Goal: Task Accomplishment & Management: Manage account settings

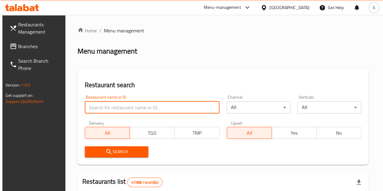
click at [120, 105] on input "search" at bounding box center [152, 107] width 135 height 12
click at [117, 106] on input "search" at bounding box center [152, 107] width 135 height 12
paste input "770777"
type input "770777"
click button "Search" at bounding box center [117, 151] width 64 height 11
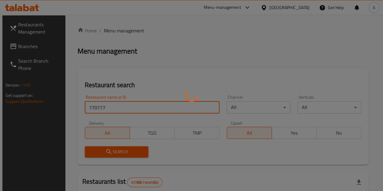
scroll to position [63, 0]
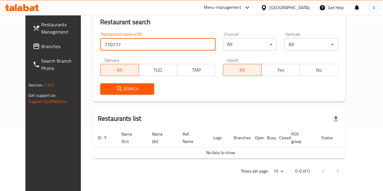
click at [37, 41] on link "Branches" at bounding box center [58, 46] width 61 height 15
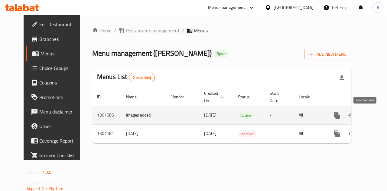
click at [374, 114] on link "enhanced table" at bounding box center [381, 115] width 15 height 15
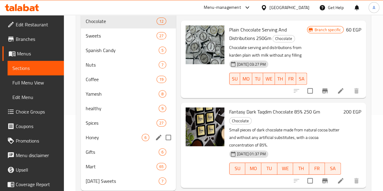
scroll to position [91, 0]
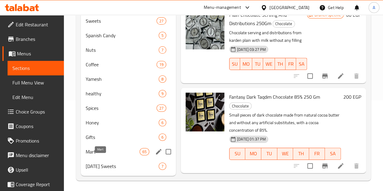
click at [94, 155] on span "Mart" at bounding box center [113, 151] width 54 height 7
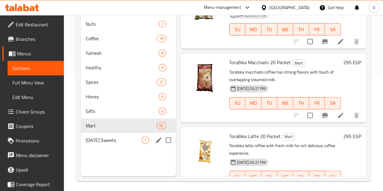
scroll to position [119, 0]
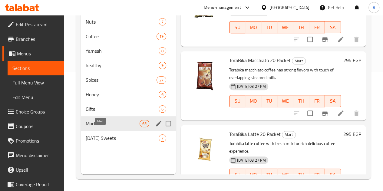
click at [105, 127] on span "Mart" at bounding box center [113, 123] width 54 height 7
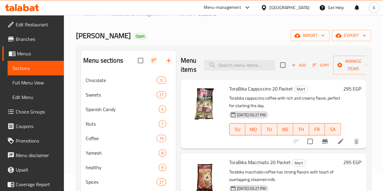
scroll to position [0, 0]
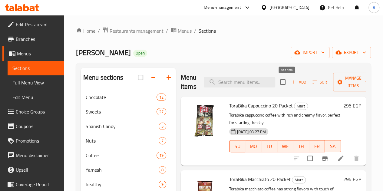
click at [291, 83] on icon "button" at bounding box center [293, 81] width 5 height 5
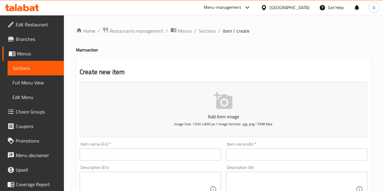
click at [248, 154] on input "text" at bounding box center [296, 154] width 141 height 12
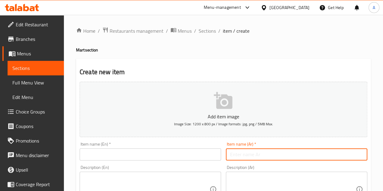
paste input "كورونا دارك بندق ٤٠ جرام"
type input "كورونا دارك بندق ٤٠ جرام"
click at [127, 156] on input "text" at bounding box center [150, 154] width 141 height 12
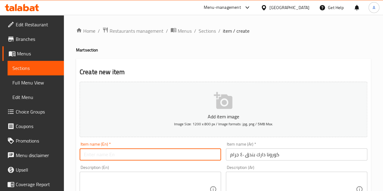
paste input "Corona Dark Hazelnut 40g"
type input "Corona Dark Hazelnut 40g"
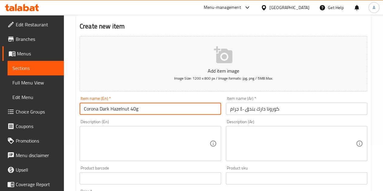
scroll to position [121, 0]
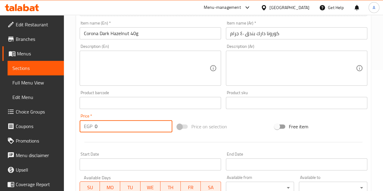
click at [129, 126] on input "0" at bounding box center [133, 126] width 77 height 12
type input "50"
click at [128, 143] on div at bounding box center [223, 142] width 292 height 15
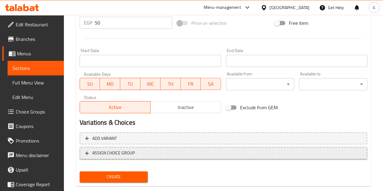
scroll to position [236, 0]
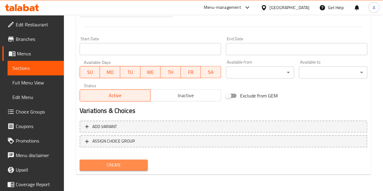
click at [124, 165] on span "Create" at bounding box center [113, 165] width 59 height 8
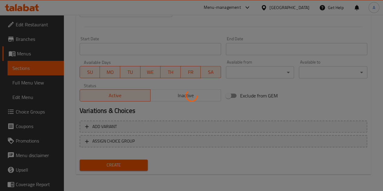
type input "0"
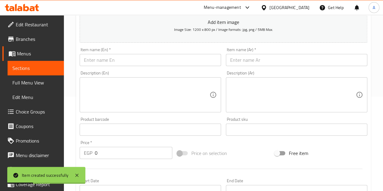
scroll to position [85, 0]
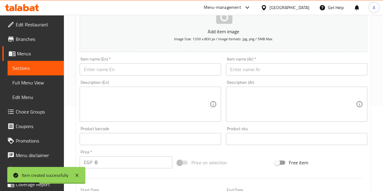
click at [263, 69] on input "text" at bounding box center [296, 69] width 141 height 12
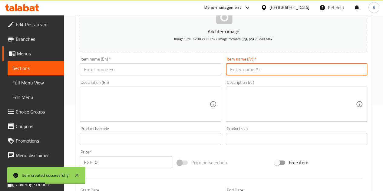
paste input "يتشي واي شيكولاته دبي"
type input "يتشي واي شيكولاته دبي"
click at [184, 69] on input "text" at bounding box center [150, 69] width 141 height 12
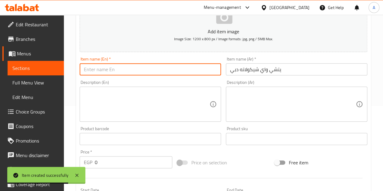
paste input "Yitchi and Chocolate Dubai"
type input "Yitchi and Chocolate Dubai"
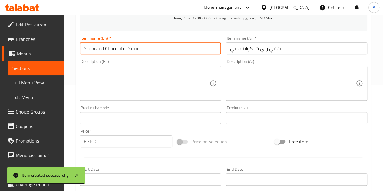
scroll to position [115, 0]
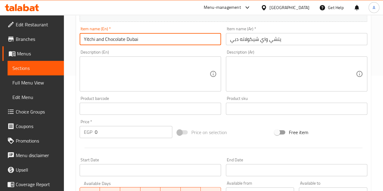
click at [119, 128] on input "0" at bounding box center [133, 132] width 77 height 12
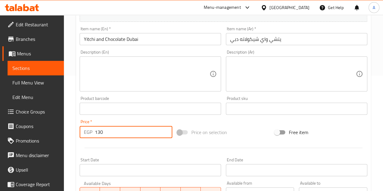
type input "130"
click at [153, 118] on div "Price   * EGP 130 Price *" at bounding box center [125, 128] width 97 height 23
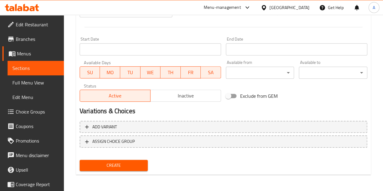
scroll to position [236, 0]
click at [140, 163] on span "Create" at bounding box center [113, 165] width 59 height 8
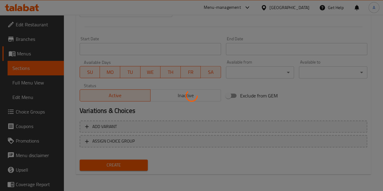
type input "0"
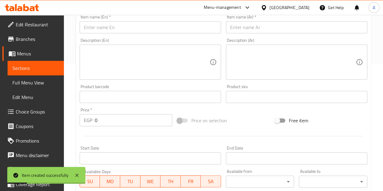
scroll to position [115, 0]
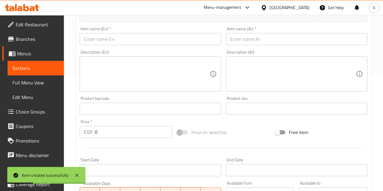
click at [257, 41] on input "text" at bounding box center [296, 39] width 141 height 12
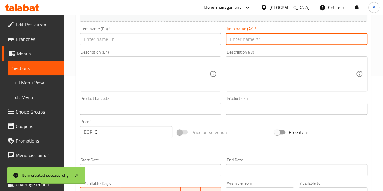
paste input "كورونا ساده حليب"
type input "كورونا ساده حليب"
click at [130, 35] on input "text" at bounding box center [150, 39] width 141 height 12
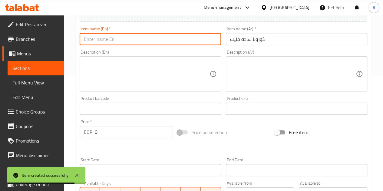
paste input "Corona plain milk"
type input "Corona plain milk"
click at [123, 132] on input "0" at bounding box center [133, 132] width 77 height 12
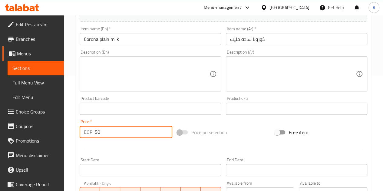
type input "50"
click at [117, 147] on div at bounding box center [223, 147] width 292 height 15
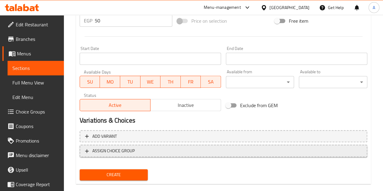
scroll to position [236, 0]
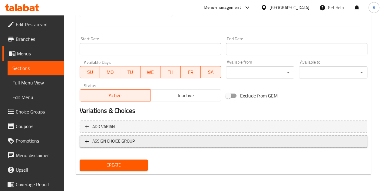
click at [123, 165] on span "Create" at bounding box center [113, 165] width 59 height 8
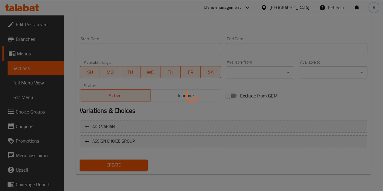
type input "0"
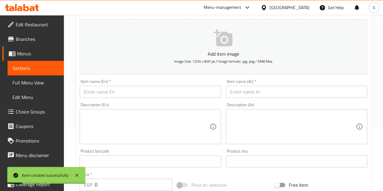
scroll to position [55, 0]
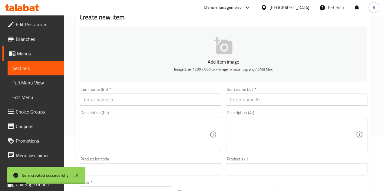
click at [254, 100] on input "text" at bounding box center [296, 100] width 141 height 12
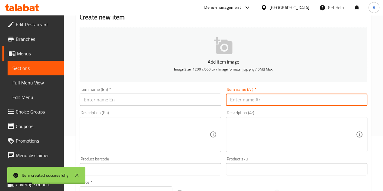
paste input "كورونا حليب بندق"
type input "كورونا حليب بندق"
click at [153, 98] on input "text" at bounding box center [150, 100] width 141 height 12
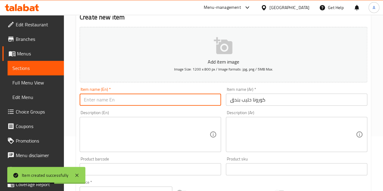
paste input "Corona hazelnut milk"
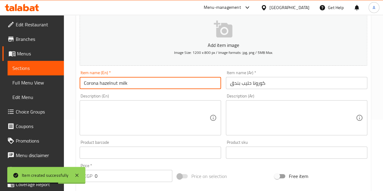
scroll to position [115, 0]
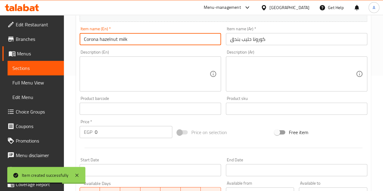
type input "Corona hazelnut milk"
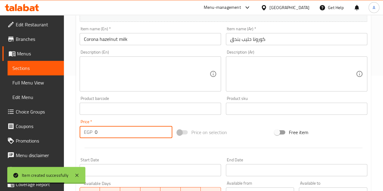
click at [134, 130] on input "0" at bounding box center [133, 132] width 77 height 12
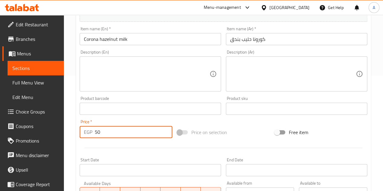
type input "50"
click at [135, 144] on div at bounding box center [223, 147] width 292 height 15
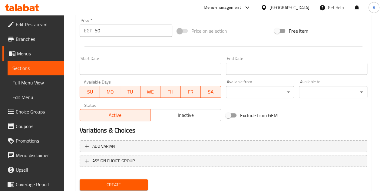
scroll to position [236, 0]
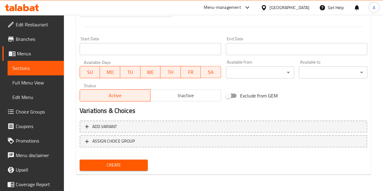
click at [127, 163] on span "Create" at bounding box center [113, 165] width 59 height 8
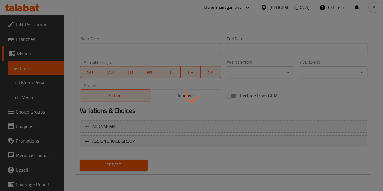
type input "0"
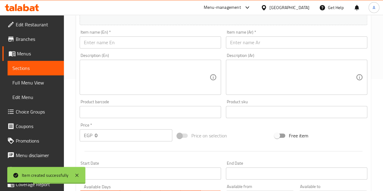
scroll to position [85, 0]
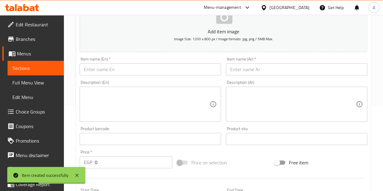
click at [248, 69] on input "text" at bounding box center [296, 69] width 141 height 12
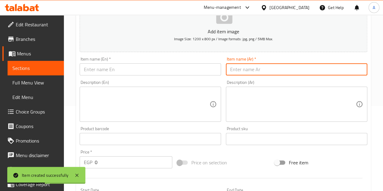
paste input "كورونا ستيفا بندق"
type input "كورونا ستيفا بندق"
click at [153, 67] on input "text" at bounding box center [150, 69] width 141 height 12
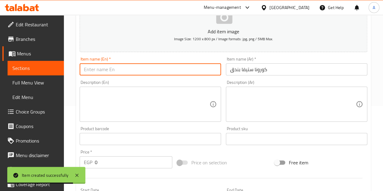
paste input "[PERSON_NAME] Hazelnut"
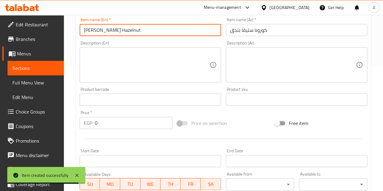
scroll to position [146, 0]
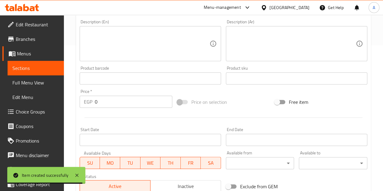
type input "[PERSON_NAME] Hazelnut"
click at [137, 103] on input "0" at bounding box center [133, 102] width 77 height 12
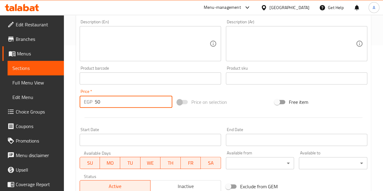
type input "50"
click at [141, 112] on div at bounding box center [223, 117] width 292 height 15
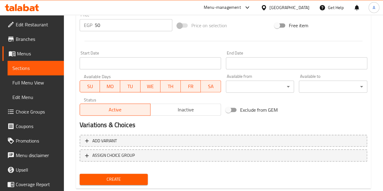
scroll to position [236, 0]
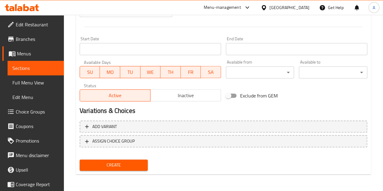
click at [130, 166] on span "Create" at bounding box center [113, 165] width 59 height 8
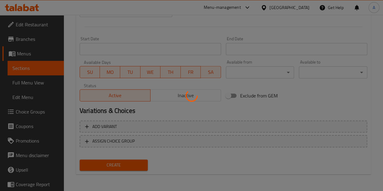
type input "0"
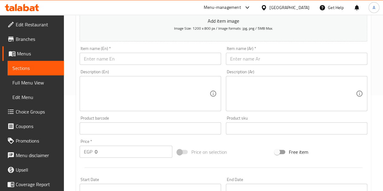
scroll to position [85, 0]
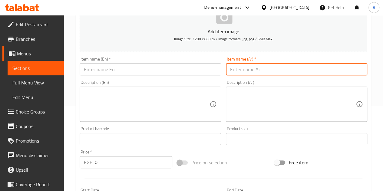
click at [241, 67] on input "text" at bounding box center [296, 69] width 141 height 12
paste input "كورونا [PERSON_NAME]"
type input "كورونا [PERSON_NAME]"
click at [119, 69] on input "text" at bounding box center [150, 69] width 141 height 12
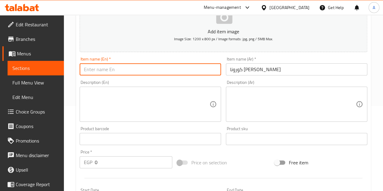
paste input "Corona Stevia Almond Milk"
type input "Corona Stevia Almond Milk"
click at [138, 79] on div "Description (En) Description (En)" at bounding box center [150, 101] width 146 height 46
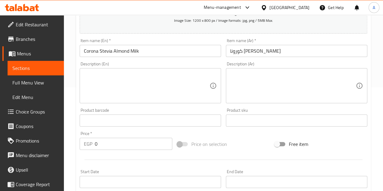
scroll to position [146, 0]
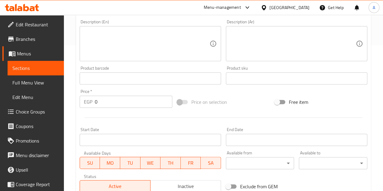
click at [121, 100] on input "0" at bounding box center [133, 102] width 77 height 12
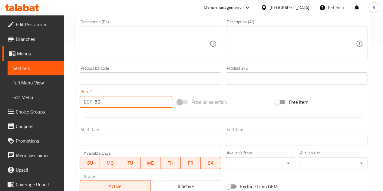
type input "50"
click at [124, 117] on div at bounding box center [223, 117] width 292 height 15
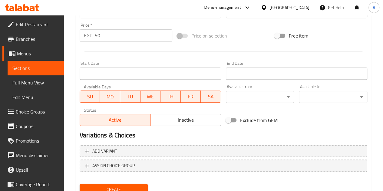
scroll to position [236, 0]
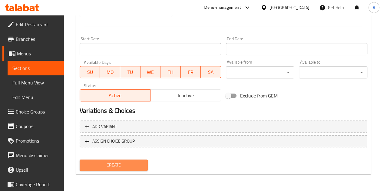
click at [127, 168] on span "Create" at bounding box center [113, 165] width 59 height 8
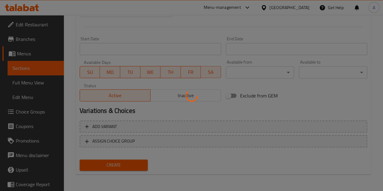
type input "0"
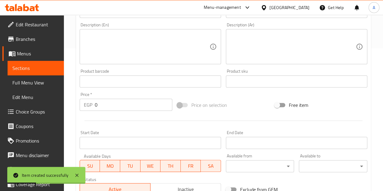
scroll to position [115, 0]
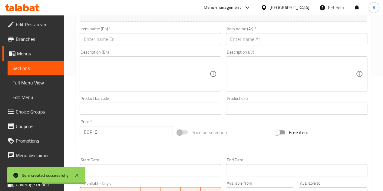
click at [257, 41] on input "text" at bounding box center [296, 39] width 141 height 12
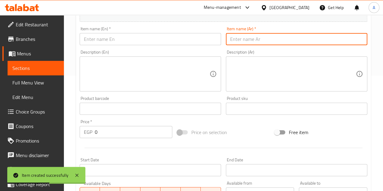
paste input "كورونا دارك ستيفيا ٥٥٪؜"
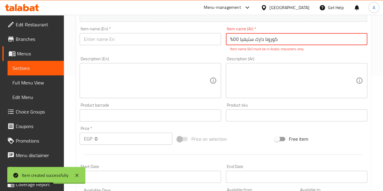
type input "كورونا دارك ستيفيا ٥٥٪؜"
click at [152, 40] on input "text" at bounding box center [150, 39] width 141 height 12
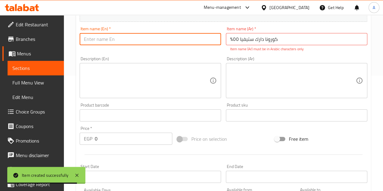
paste input "Corona Dark Stevia 55%"
type input "Corona Dark Stevia 55%"
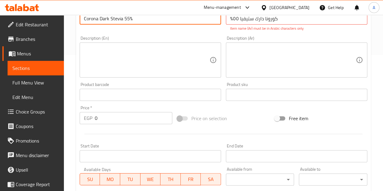
scroll to position [146, 0]
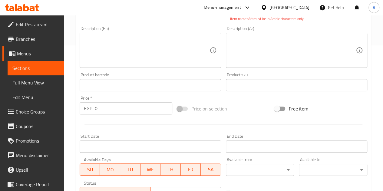
click at [132, 109] on input "0" at bounding box center [133, 108] width 77 height 12
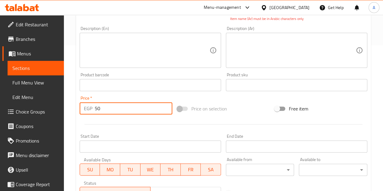
type input "50"
click at [114, 118] on div at bounding box center [223, 124] width 292 height 15
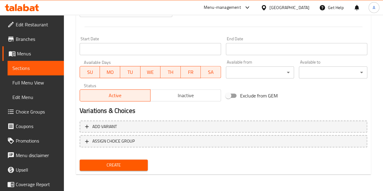
click at [130, 164] on span "Create" at bounding box center [113, 165] width 59 height 8
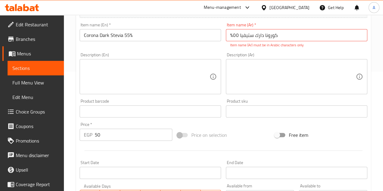
scroll to position [28, 0]
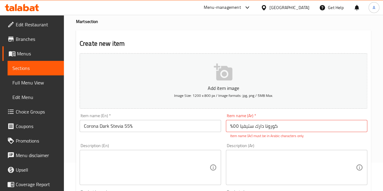
click at [234, 126] on input "كورونا دارك ستيفيا ٥٥٪؜" at bounding box center [296, 126] width 141 height 12
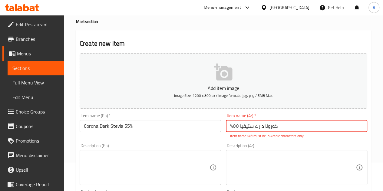
click at [234, 126] on input "كورونا دارك ستيفيا ٥٥٪؜" at bounding box center [296, 126] width 141 height 12
drag, startPoint x: 239, startPoint y: 125, endPoint x: 229, endPoint y: 124, distance: 10.6
click at [229, 124] on input "كورونا دارك ستيفيا ٥٥٪؜" at bounding box center [296, 126] width 141 height 12
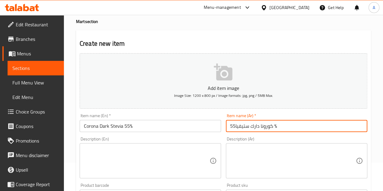
type input "كورونا دارك ستيفيا55 %"
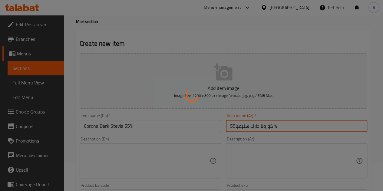
type input "0"
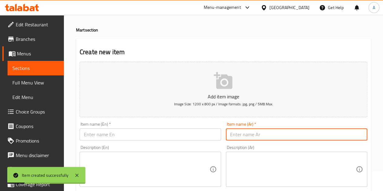
scroll to position [0, 0]
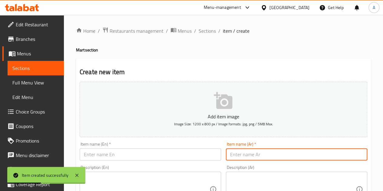
click at [276, 153] on input "text" at bounding box center [296, 154] width 141 height 12
paste input "كورونا ستيڤيا حليب ٤٠ جرام"
type input "كورونا ستيڤيا حليب ٤٠ جرام"
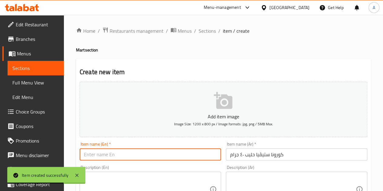
click at [167, 153] on input "text" at bounding box center [150, 154] width 141 height 12
paste input "Corona Stevia Milk 40g"
type input "Corona Stevia Milk 40g"
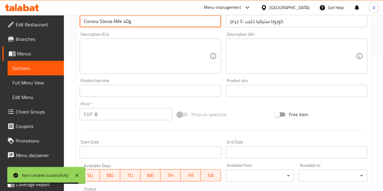
scroll to position [151, 0]
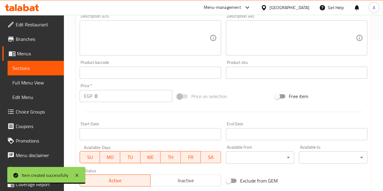
click at [119, 97] on input "0" at bounding box center [133, 96] width 77 height 12
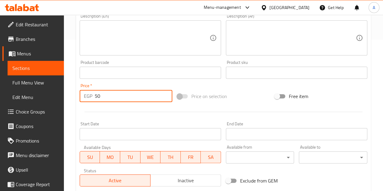
type input "50"
click at [124, 107] on div at bounding box center [223, 111] width 292 height 15
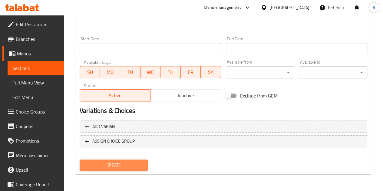
click at [117, 162] on span "Create" at bounding box center [113, 165] width 59 height 8
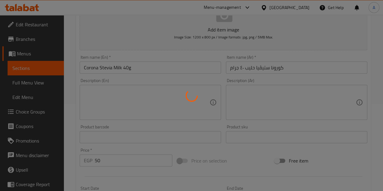
scroll to position [85, 0]
type input "0"
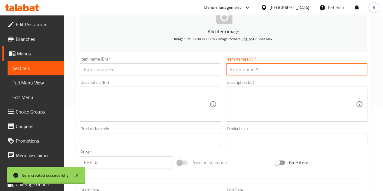
click at [283, 67] on input "text" at bounding box center [296, 69] width 141 height 12
paste input "كورونا دارك لوز"
type input "كورونا دارك لوز"
click at [176, 66] on input "text" at bounding box center [150, 69] width 141 height 12
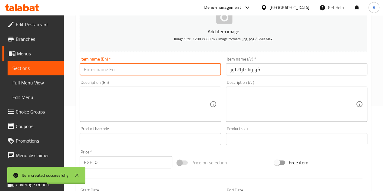
paste input "Corona Dark Almonds"
type input "Corona Dark Almonds"
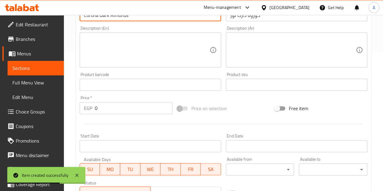
scroll to position [176, 0]
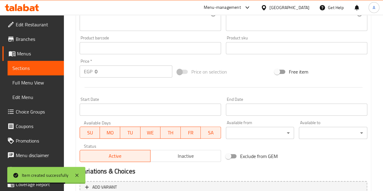
click at [100, 71] on input "0" at bounding box center [133, 71] width 77 height 12
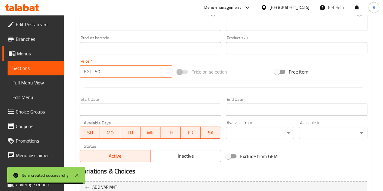
type input "50"
click at [132, 80] on div at bounding box center [223, 87] width 292 height 15
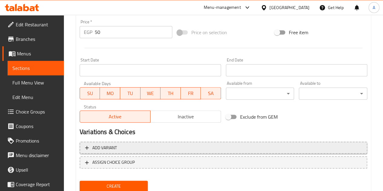
scroll to position [236, 0]
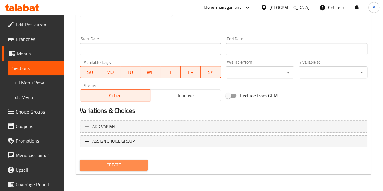
click at [111, 165] on span "Create" at bounding box center [113, 165] width 59 height 8
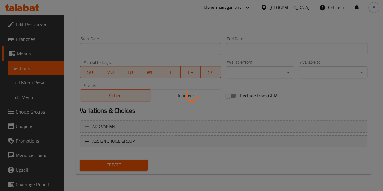
type input "0"
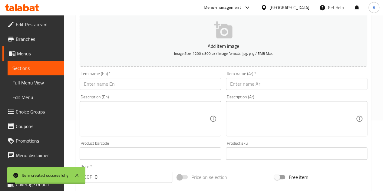
scroll to position [0, 0]
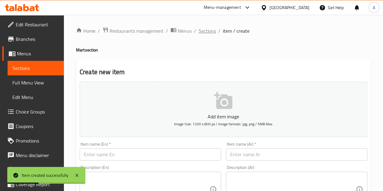
click at [210, 33] on span "Sections" at bounding box center [207, 30] width 17 height 7
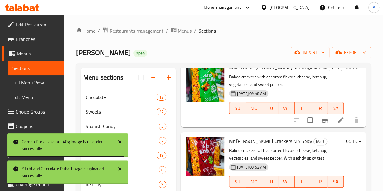
scroll to position [4842, 0]
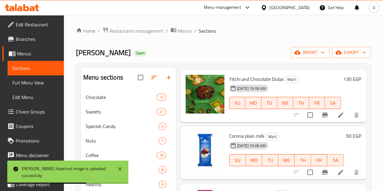
scroll to position [5006, 0]
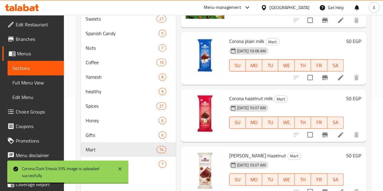
scroll to position [146, 0]
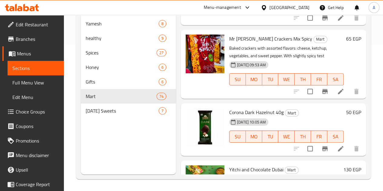
scroll to position [4764, 0]
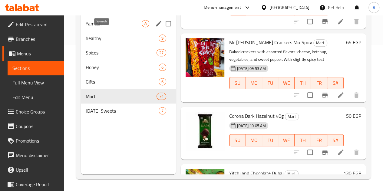
click at [100, 27] on span "Yamesh" at bounding box center [114, 23] width 56 height 7
click at [100, 31] on div "Chocolate 12 Sweets 27 Spanish Candy 5 Nuts 7 Coffee 19 Yamesh 8 healthy 9 Spic…" at bounding box center [128, 31] width 95 height 174
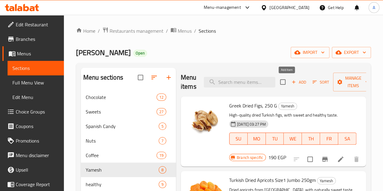
click at [291, 82] on span "Add" at bounding box center [299, 82] width 16 height 7
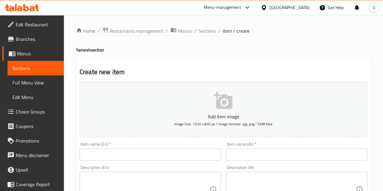
click at [245, 156] on input "text" at bounding box center [296, 154] width 141 height 12
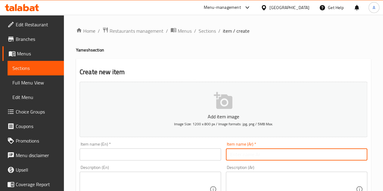
paste input "خروب قرون ٢٥٠ جرام"
type input "خروب قرون ٢٥٠ جرام"
click at [180, 156] on input "text" at bounding box center [150, 154] width 141 height 12
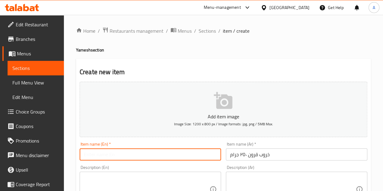
paste input "Carob pods 250 grams"
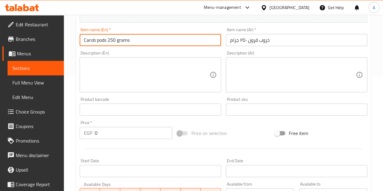
scroll to position [121, 0]
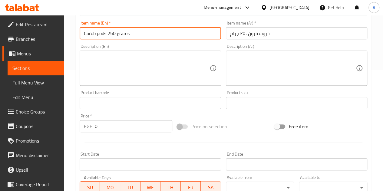
type input "Carob pods 250 grams"
click at [114, 128] on input "0" at bounding box center [133, 126] width 77 height 12
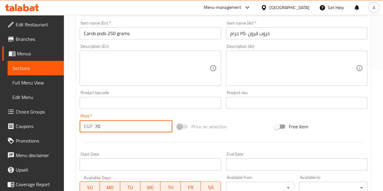
type input "70"
click at [155, 142] on div at bounding box center [223, 142] width 292 height 15
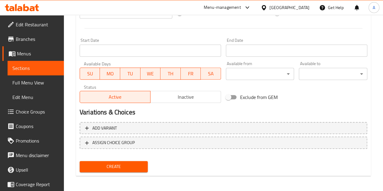
scroll to position [236, 0]
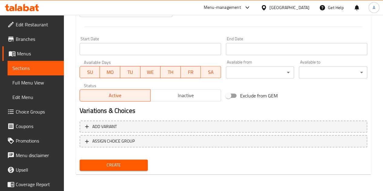
click at [138, 159] on button "Create" at bounding box center [114, 164] width 68 height 11
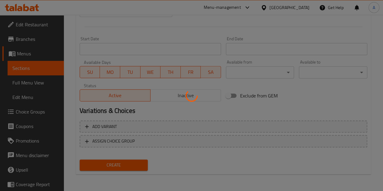
type input "0"
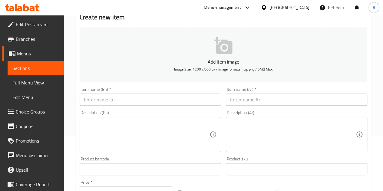
scroll to position [0, 0]
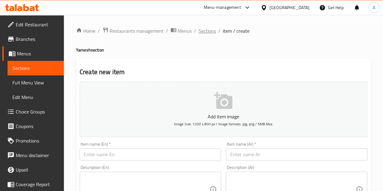
click at [207, 33] on span "Sections" at bounding box center [207, 30] width 17 height 7
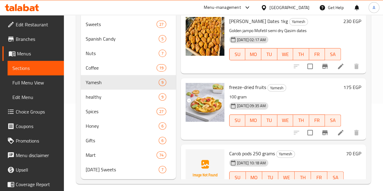
scroll to position [101, 0]
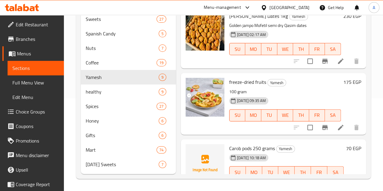
click at [186, 151] on div at bounding box center [205, 163] width 39 height 39
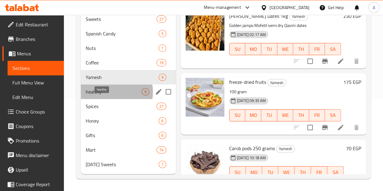
click at [108, 92] on span "healthy" at bounding box center [114, 91] width 56 height 7
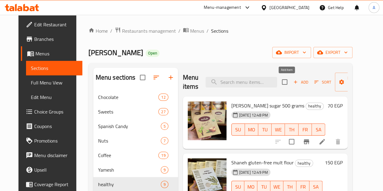
click at [292, 81] on span "Add" at bounding box center [300, 82] width 16 height 7
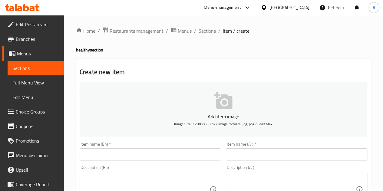
click at [278, 152] on input "text" at bounding box center [296, 154] width 141 height 12
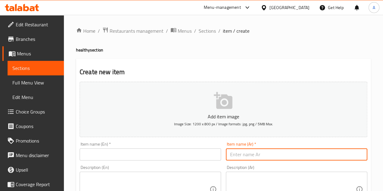
paste input "رويال بقدونس كرفس باكت"
type input "رويال بقدونس كرفس باكت"
click at [165, 156] on input "text" at bounding box center [150, 154] width 141 height 12
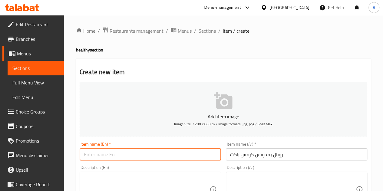
paste input "Royal Parsley Celery Packet"
type input "Royal Parsley Celery Packet"
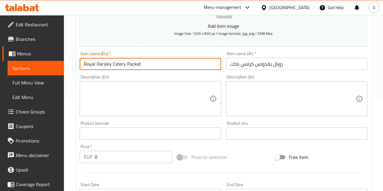
scroll to position [91, 0]
click at [134, 152] on input "0" at bounding box center [133, 156] width 77 height 12
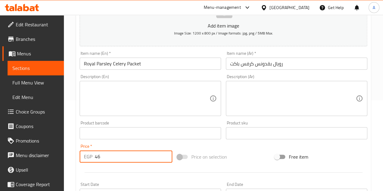
type input "46"
click at [132, 144] on div "Price   * EGP 46 Price *" at bounding box center [126, 153] width 93 height 18
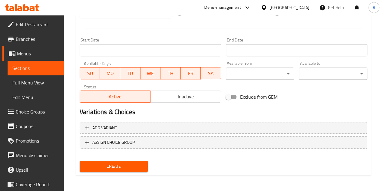
scroll to position [236, 0]
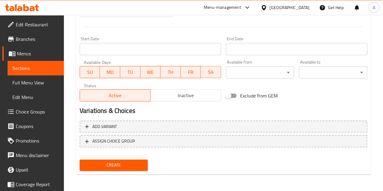
click at [113, 163] on span "Create" at bounding box center [113, 165] width 59 height 8
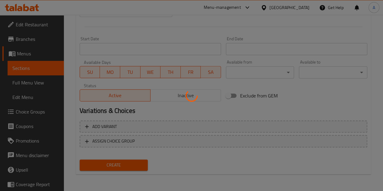
type input "0"
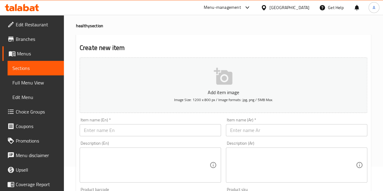
scroll to position [0, 0]
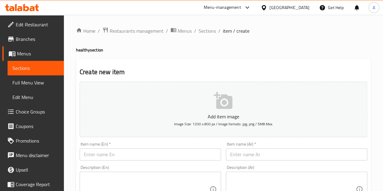
click at [259, 157] on input "text" at bounding box center [296, 154] width 141 height 12
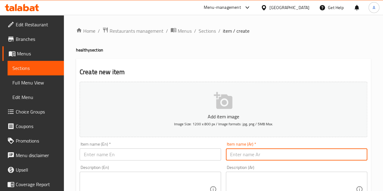
paste input "شانه ، [PERSON_NAME]"
type input "شانه ، [PERSON_NAME]"
click at [163, 152] on input "text" at bounding box center [150, 154] width 141 height 12
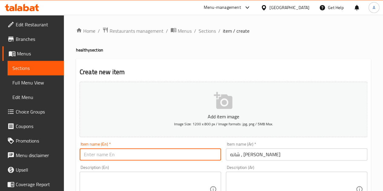
paste input "Shan, Matcha"
click at [96, 154] on input "Shan, Matcha" at bounding box center [150, 154] width 141 height 12
type input "[PERSON_NAME] Matcha"
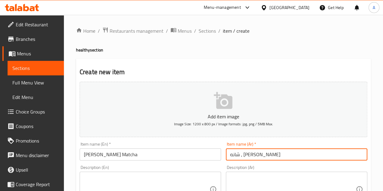
click at [244, 155] on input "شانه ، [PERSON_NAME]" at bounding box center [296, 154] width 141 height 12
type input "[PERSON_NAME]"
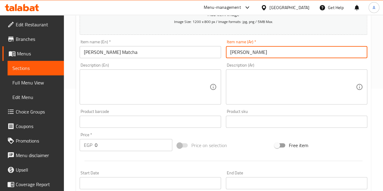
scroll to position [151, 0]
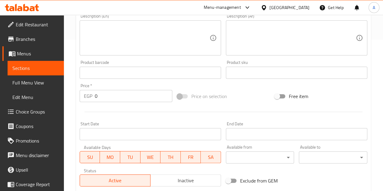
click at [114, 95] on input "0" at bounding box center [133, 96] width 77 height 12
type input "180"
click at [132, 107] on div at bounding box center [223, 111] width 292 height 15
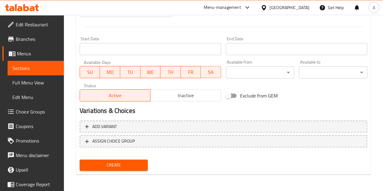
click at [114, 163] on span "Create" at bounding box center [113, 165] width 59 height 8
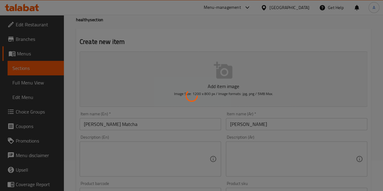
scroll to position [0, 0]
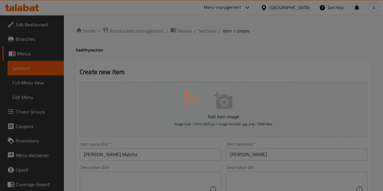
type input "0"
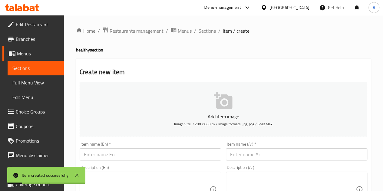
click at [256, 153] on input "text" at bounding box center [296, 154] width 141 height 12
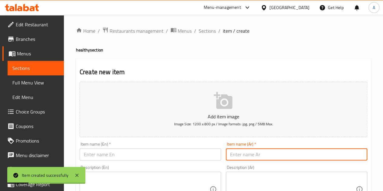
paste input "شانه ، عشبة الأشواجاندا"
type input "شانه ، عشبة الأشواجاندا"
click at [208, 156] on input "text" at bounding box center [150, 154] width 141 height 12
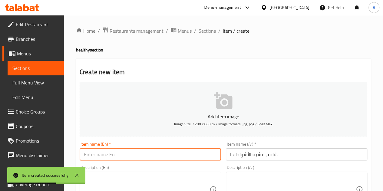
click at [131, 159] on input "text" at bounding box center [150, 154] width 141 height 12
paste input "Shan, Ashwagandha herb"
click at [94, 156] on input "Shan, Ashwagandha herb" at bounding box center [150, 154] width 141 height 12
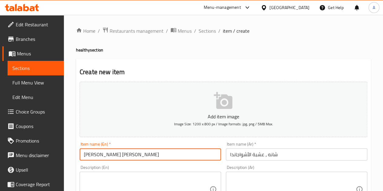
type input "[PERSON_NAME] [PERSON_NAME]"
click at [211, 51] on h4 "healthy section" at bounding box center [223, 50] width 295 height 6
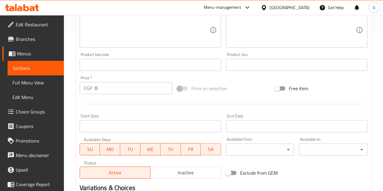
scroll to position [182, 0]
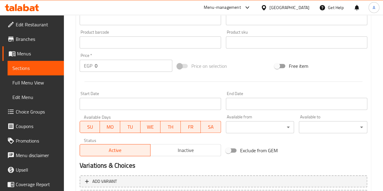
click at [136, 64] on input "0" at bounding box center [133, 66] width 77 height 12
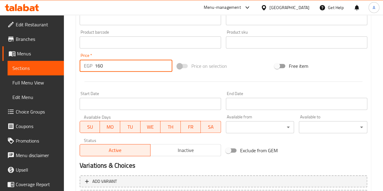
type input "160"
click at [142, 75] on div at bounding box center [223, 81] width 292 height 15
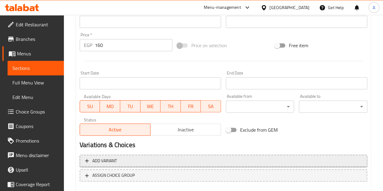
scroll to position [236, 0]
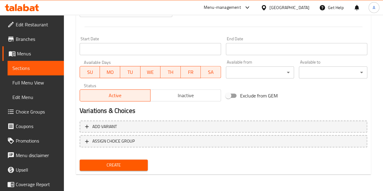
click at [132, 165] on span "Create" at bounding box center [113, 165] width 59 height 8
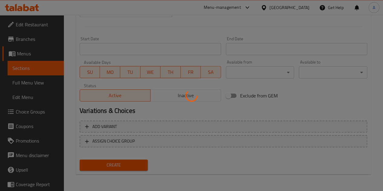
type input "0"
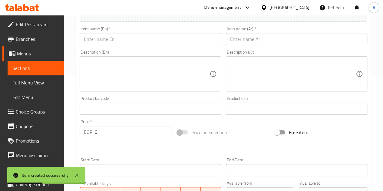
scroll to position [0, 0]
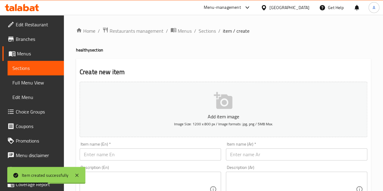
drag, startPoint x: 206, startPoint y: 31, endPoint x: 208, endPoint y: 36, distance: 5.2
click at [206, 31] on span "Sections" at bounding box center [207, 30] width 17 height 7
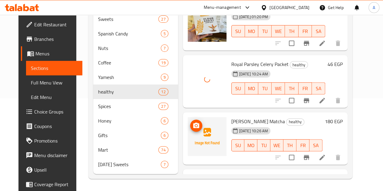
scroll to position [501, 0]
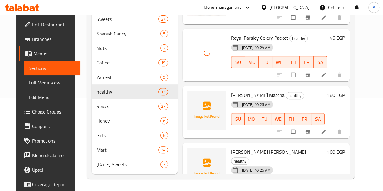
scroll to position [501, 0]
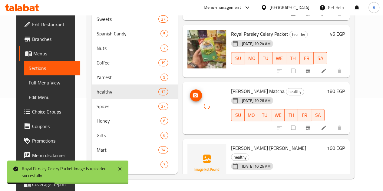
click at [187, 87] on div at bounding box center [206, 106] width 39 height 39
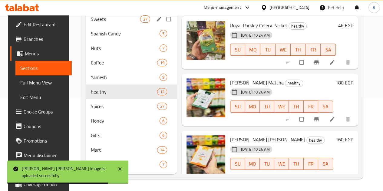
click at [99, 18] on span "Sweets" at bounding box center [115, 18] width 49 height 7
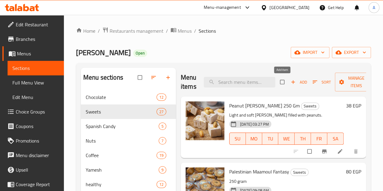
click at [291, 83] on span "Add" at bounding box center [299, 82] width 16 height 7
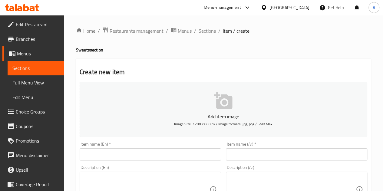
click at [283, 149] on input "text" at bounding box center [296, 154] width 141 height 12
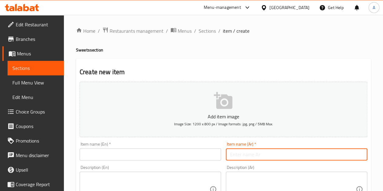
paste input "بيك وايت وزن، ٢٥٠ جرام"
click at [246, 154] on input "بيك وايت وزن، ٢٥٠ جرام" at bounding box center [296, 154] width 141 height 12
click at [247, 154] on input "بيك وايت وزن، ٢٥٠ جرام" at bounding box center [296, 154] width 141 height 12
click at [249, 155] on input "بيك وايت وزن، ٢٥٠ جرام" at bounding box center [296, 154] width 141 height 12
type input "بيك وايت وزن ٢٥٠ جرام"
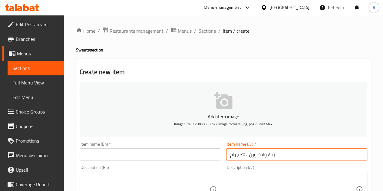
click at [198, 153] on input "text" at bounding box center [150, 154] width 141 height 12
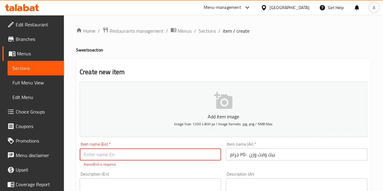
click at [186, 149] on input "text" at bounding box center [150, 154] width 141 height 12
paste input "Bake White Weight, 250g"
type input "Bake White Weight, 250g"
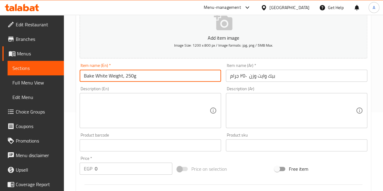
scroll to position [151, 0]
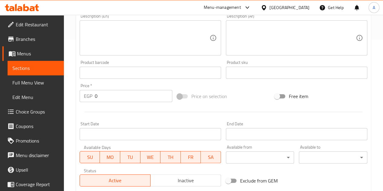
click at [115, 99] on input "0" at bounding box center [133, 96] width 77 height 12
type input "55"
click at [117, 106] on div at bounding box center [223, 111] width 292 height 15
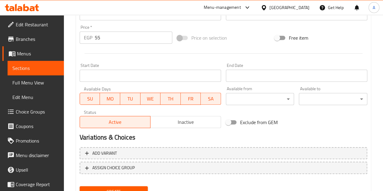
scroll to position [236, 0]
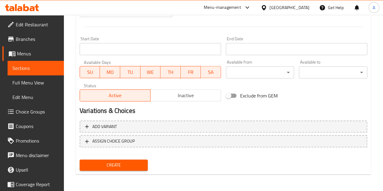
click at [116, 162] on span "Create" at bounding box center [113, 165] width 59 height 8
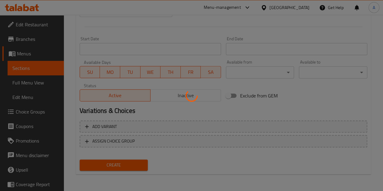
type input "0"
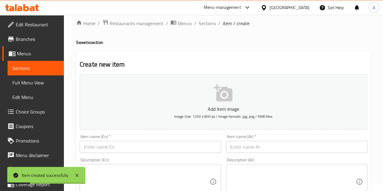
scroll to position [0, 0]
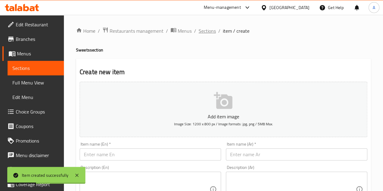
click at [207, 33] on span "Sections" at bounding box center [207, 30] width 17 height 7
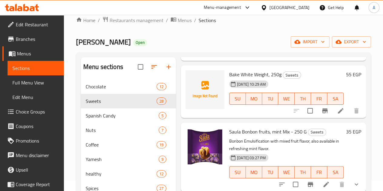
scroll to position [908, 0]
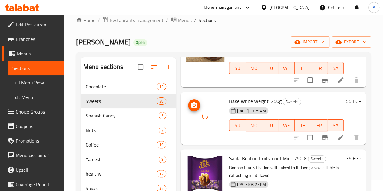
click at [186, 109] on div at bounding box center [205, 116] width 39 height 39
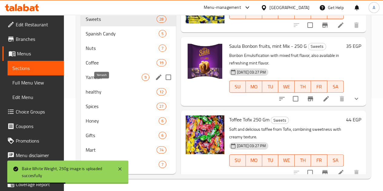
scroll to position [101, 0]
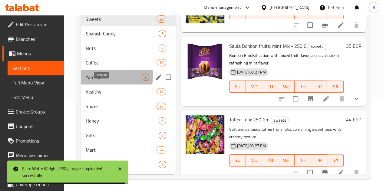
click at [103, 77] on span "Yamesh" at bounding box center [114, 77] width 56 height 7
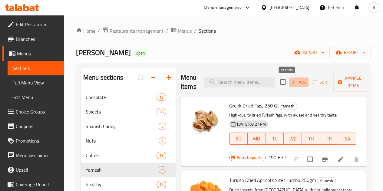
click at [291, 80] on icon "button" at bounding box center [293, 81] width 5 height 5
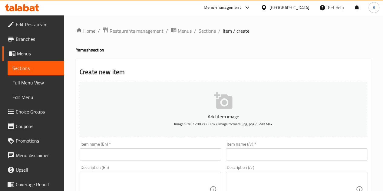
click at [256, 153] on input "text" at bounding box center [296, 154] width 141 height 12
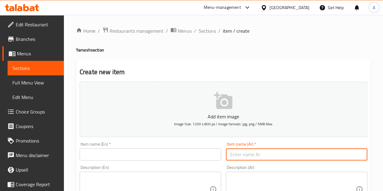
paste input "تمر الطحان ٧٠٠ جرام"
type input "تمر الطحان ٧٠٠ جرام"
click at [202, 153] on input "text" at bounding box center [150, 154] width 141 height 12
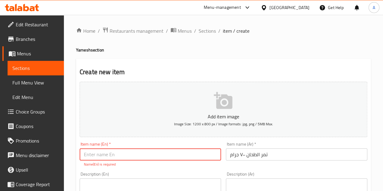
click at [147, 154] on input "text" at bounding box center [150, 154] width 141 height 12
paste input "Al-Tahhan dates 700 grams"
type input "Al-Tahhan dates 700 grams"
click at [176, 68] on h2 "Create new item" at bounding box center [223, 71] width 287 height 9
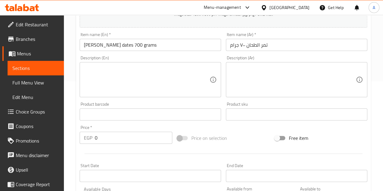
scroll to position [121, 0]
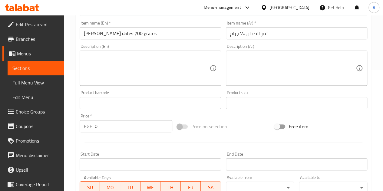
click at [115, 127] on input "0" at bounding box center [133, 126] width 77 height 12
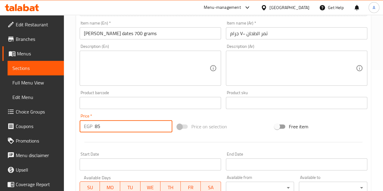
type input "85"
click at [114, 139] on div at bounding box center [223, 142] width 292 height 15
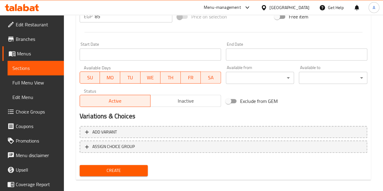
scroll to position [236, 0]
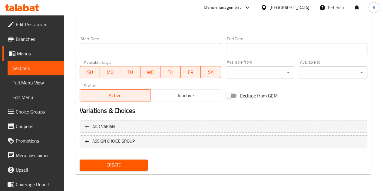
click at [111, 162] on span "Create" at bounding box center [113, 165] width 59 height 8
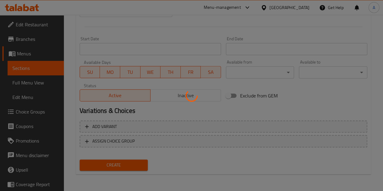
type input "0"
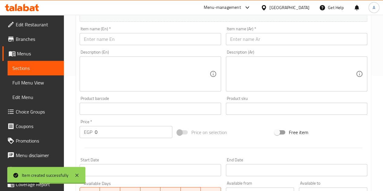
scroll to position [0, 0]
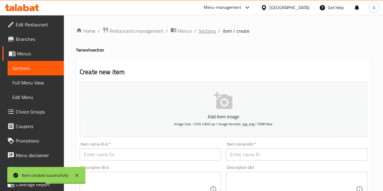
click at [207, 29] on span "Sections" at bounding box center [207, 30] width 17 height 7
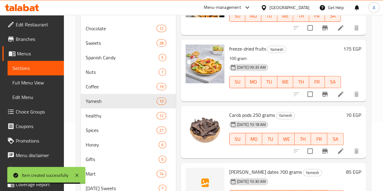
scroll to position [101, 0]
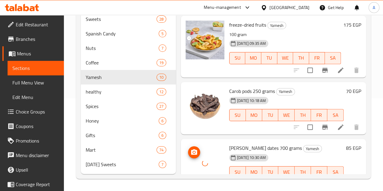
click at [186, 144] on div at bounding box center [205, 163] width 39 height 39
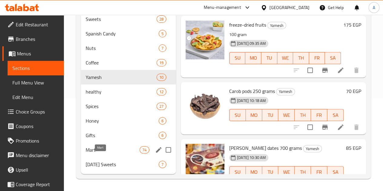
click at [104, 147] on span "Mart" at bounding box center [113, 149] width 54 height 7
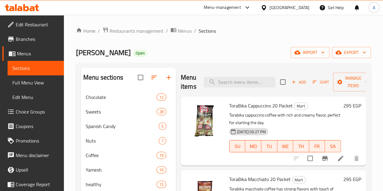
click at [291, 84] on span "Add" at bounding box center [299, 82] width 16 height 7
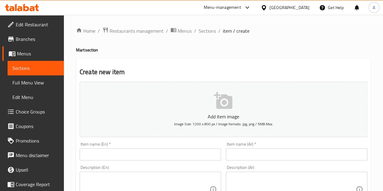
click at [264, 158] on input "text" at bounding box center [296, 154] width 141 height 12
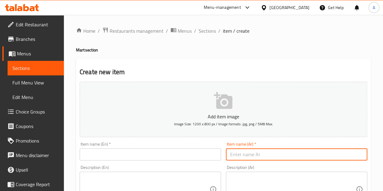
paste input "كوانتا سكويرز مينيز ٣٢ قطعه"
type input "كوانتا سكويرز مينيز ٣٢ قطعه"
click at [172, 159] on input "text" at bounding box center [150, 154] width 141 height 12
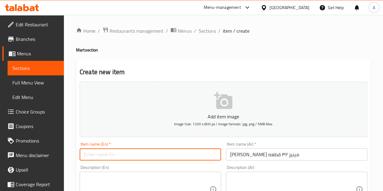
paste input "Quanta Squares Minis 32 Pieces"
type input "Quanta Squares Minis 32 Pieces"
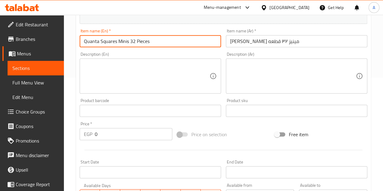
scroll to position [121, 0]
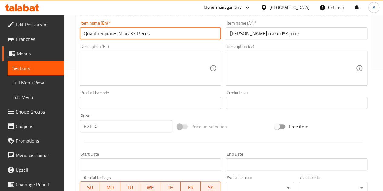
click at [136, 125] on input "0" at bounding box center [133, 126] width 77 height 12
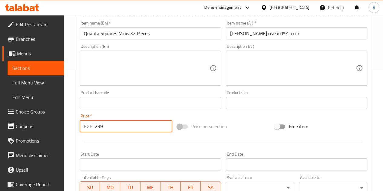
type input "29"
type input "290"
click at [173, 143] on div at bounding box center [223, 142] width 292 height 15
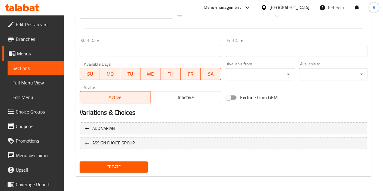
scroll to position [236, 0]
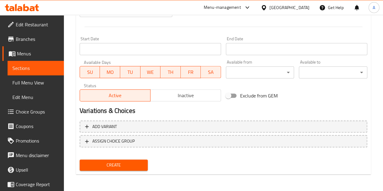
click at [127, 164] on span "Create" at bounding box center [113, 165] width 59 height 8
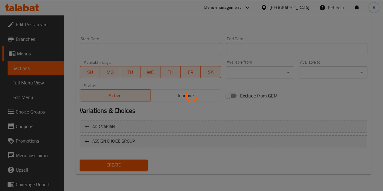
type input "0"
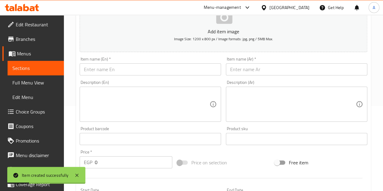
scroll to position [0, 0]
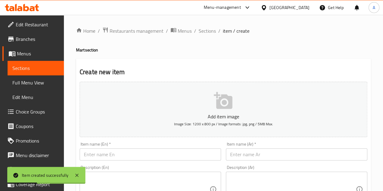
click at [241, 155] on input "text" at bounding box center [296, 154] width 141 height 12
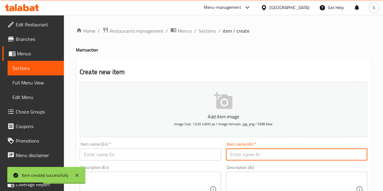
paste input "تيفاني ادور ميني شوكلت"
type input "تيفاني ادور ميني شوكلت"
click at [214, 153] on input "text" at bounding box center [150, 154] width 141 height 12
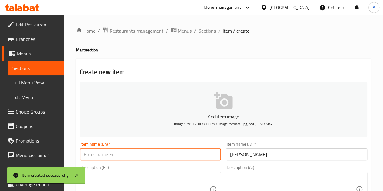
paste input "Tiffany Adore Mini Chocolate"
type input "Tiffany Adore Mini Chocolate"
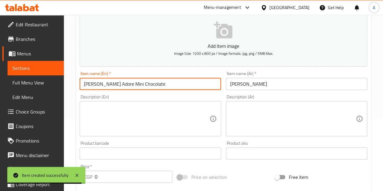
scroll to position [91, 0]
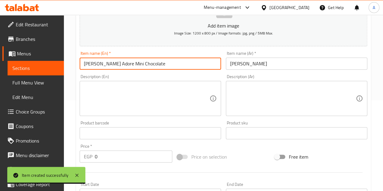
click at [129, 157] on input "0" at bounding box center [133, 156] width 77 height 12
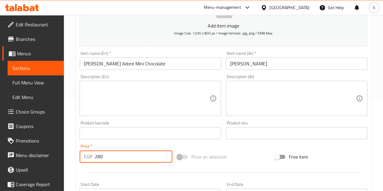
type input "280"
click at [150, 144] on div "Price   * EGP 280 Price *" at bounding box center [126, 153] width 93 height 18
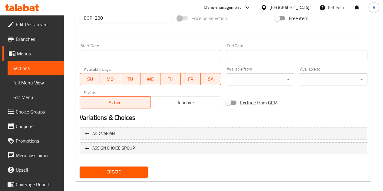
scroll to position [236, 0]
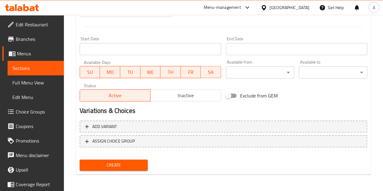
click at [141, 163] on span "Create" at bounding box center [113, 165] width 59 height 8
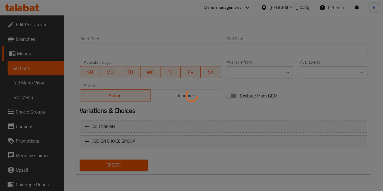
type input "0"
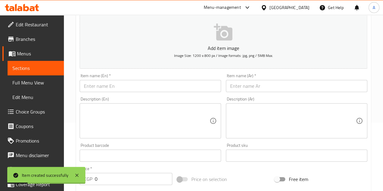
scroll to position [55, 0]
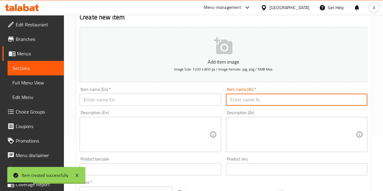
click at [255, 101] on input "text" at bounding box center [296, 100] width 141 height 12
paste input "تيفاني اكليرز اربيان ديلايتس ٥٥٠ جرام"
type input "تيفاني اكليرز اربيان ديلايتس ٥٥٠ جرام"
click at [136, 94] on input "text" at bounding box center [150, 100] width 141 height 12
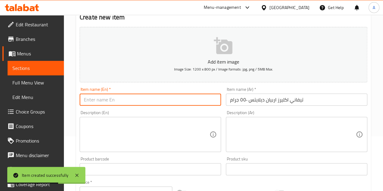
paste input "Tiffany Eclairs Arabian Delights 550g"
type input "Tiffany Eclairs Arabian Delights 550g"
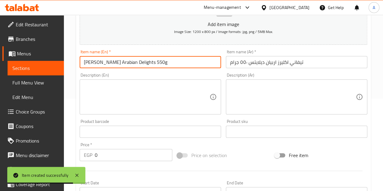
scroll to position [146, 0]
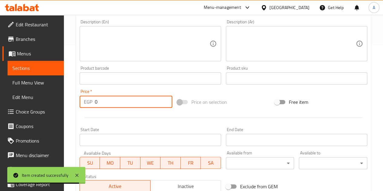
click at [110, 97] on input "0" at bounding box center [133, 102] width 77 height 12
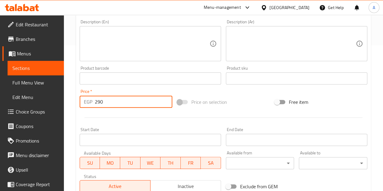
type input "290"
click at [115, 115] on div at bounding box center [223, 117] width 292 height 15
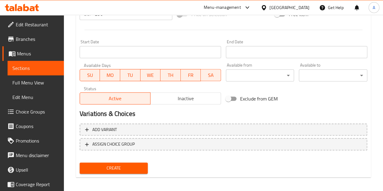
scroll to position [236, 0]
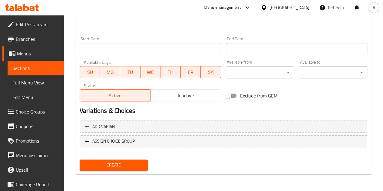
click at [125, 164] on span "Create" at bounding box center [113, 165] width 59 height 8
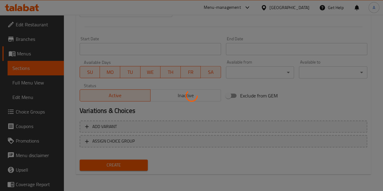
type input "0"
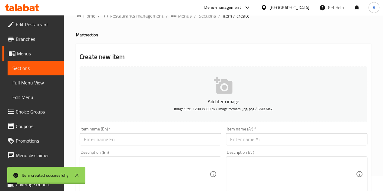
scroll to position [0, 0]
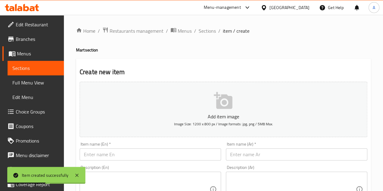
click at [246, 150] on input "text" at bounding box center [296, 154] width 141 height 12
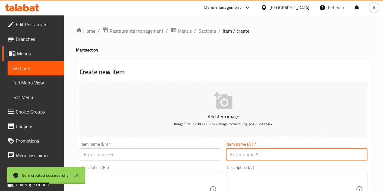
paste input "تيفيني اكليرز ٥٥٠ جرام"
type input "تيفيني اكليرز ٥٥٠ جرام"
click at [210, 159] on input "text" at bounding box center [150, 154] width 141 height 12
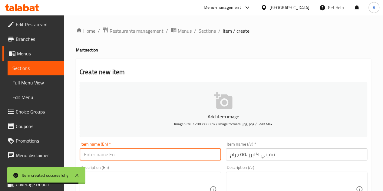
click at [176, 153] on input "text" at bounding box center [150, 154] width 141 height 12
paste input "Tiffinie Eclairs 550g"
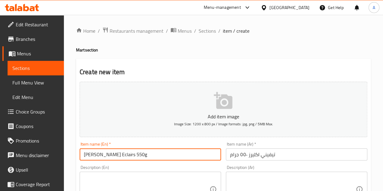
type input "Tiffinie Eclairs 550g"
click at [175, 76] on h2 "Create new item" at bounding box center [223, 71] width 287 height 9
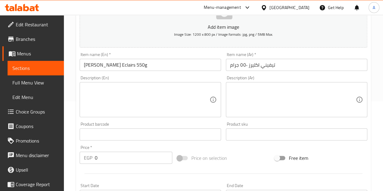
scroll to position [151, 0]
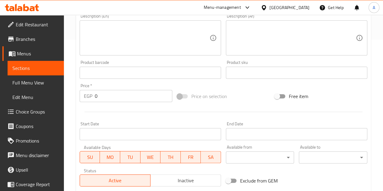
click at [114, 97] on input "0" at bounding box center [133, 96] width 77 height 12
type input "290"
click at [116, 110] on div at bounding box center [223, 111] width 292 height 15
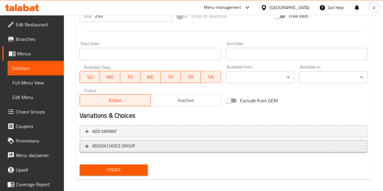
scroll to position [236, 0]
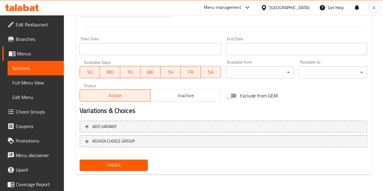
click at [128, 159] on button "Create" at bounding box center [114, 164] width 68 height 11
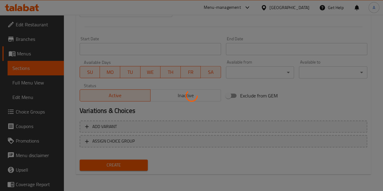
type input "0"
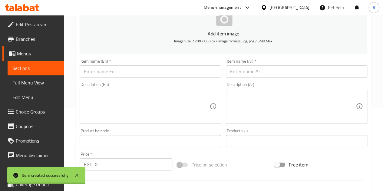
scroll to position [0, 0]
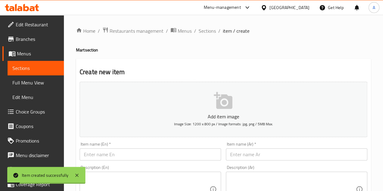
drag, startPoint x: 203, startPoint y: 33, endPoint x: 189, endPoint y: 42, distance: 17.2
click at [203, 33] on span "Sections" at bounding box center [207, 30] width 17 height 7
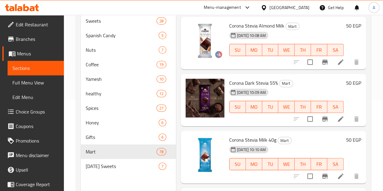
scroll to position [5162, 0]
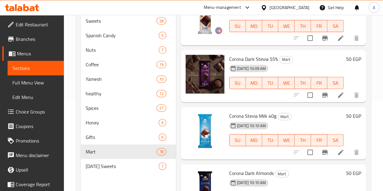
scroll to position [5222, 0]
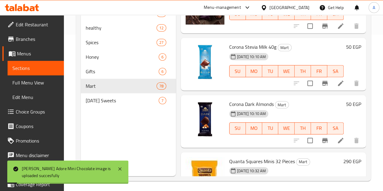
scroll to position [158, 0]
